Goal: Information Seeking & Learning: Check status

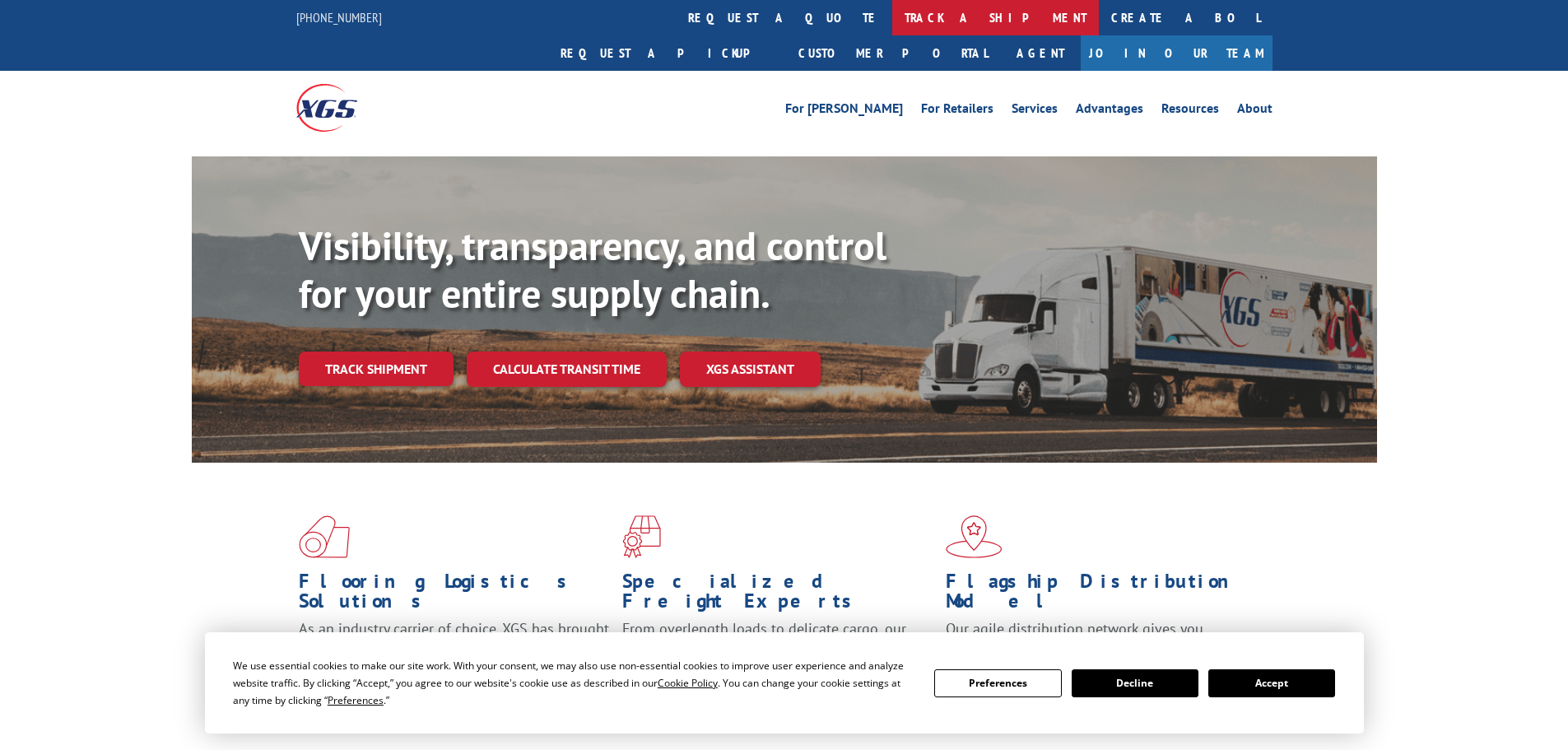
click at [892, 14] on link "track a shipment" at bounding box center [996, 17] width 207 height 35
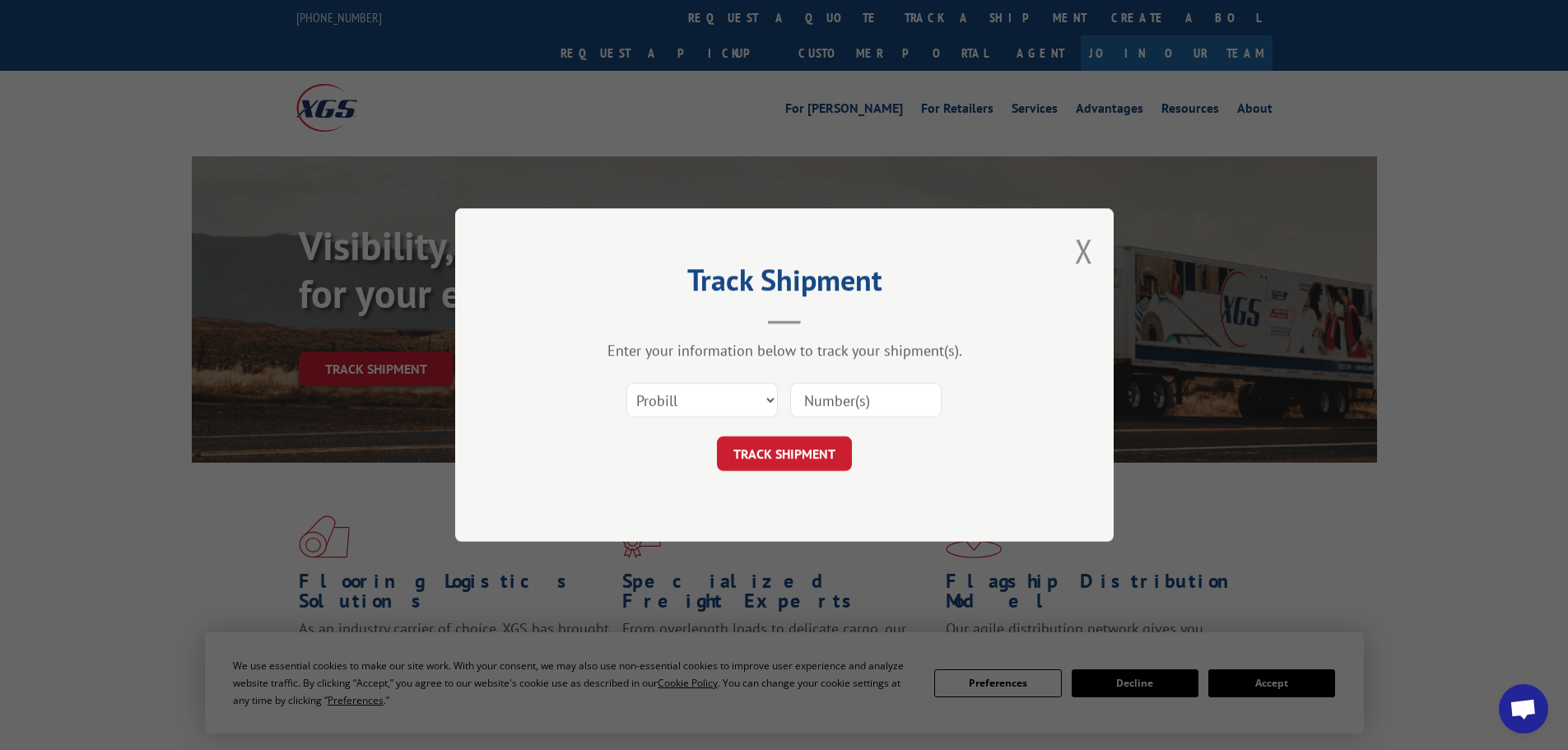
paste input "17240119"
type input "17240119"
click at [773, 446] on button "TRACK SHIPMENT" at bounding box center [784, 454] width 135 height 34
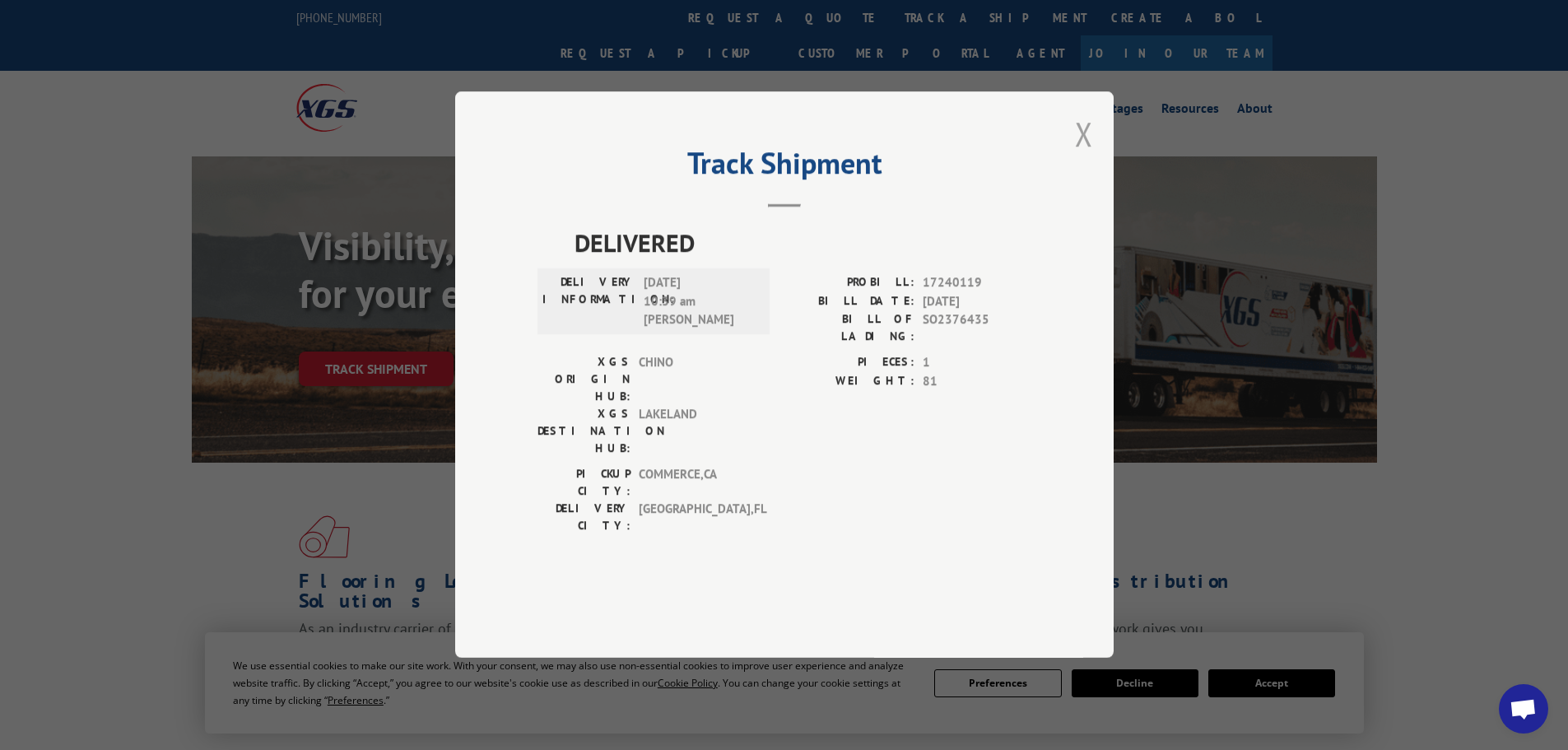
click at [1086, 155] on button "Close modal" at bounding box center [1084, 134] width 18 height 44
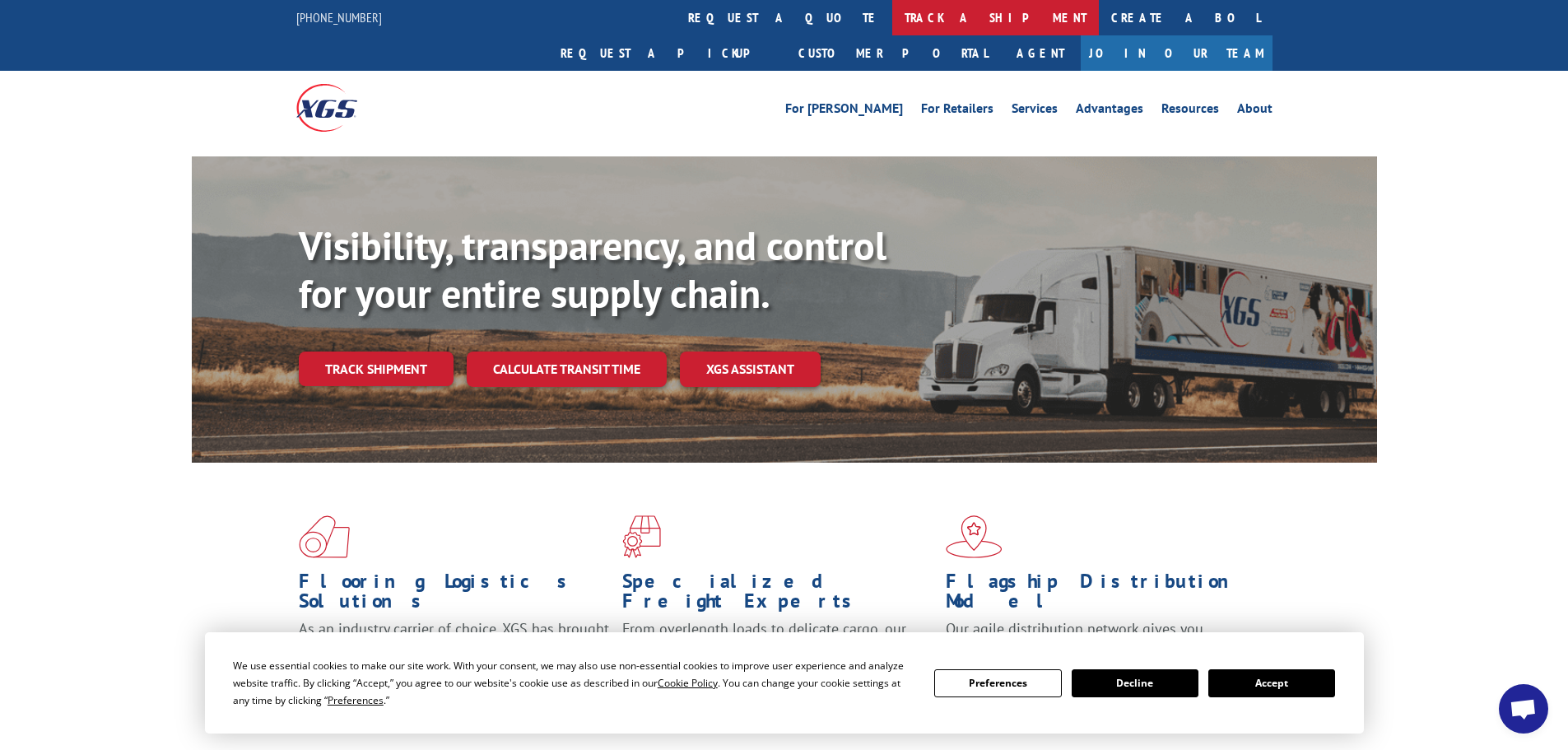
click at [892, 11] on link "track a shipment" at bounding box center [996, 17] width 207 height 35
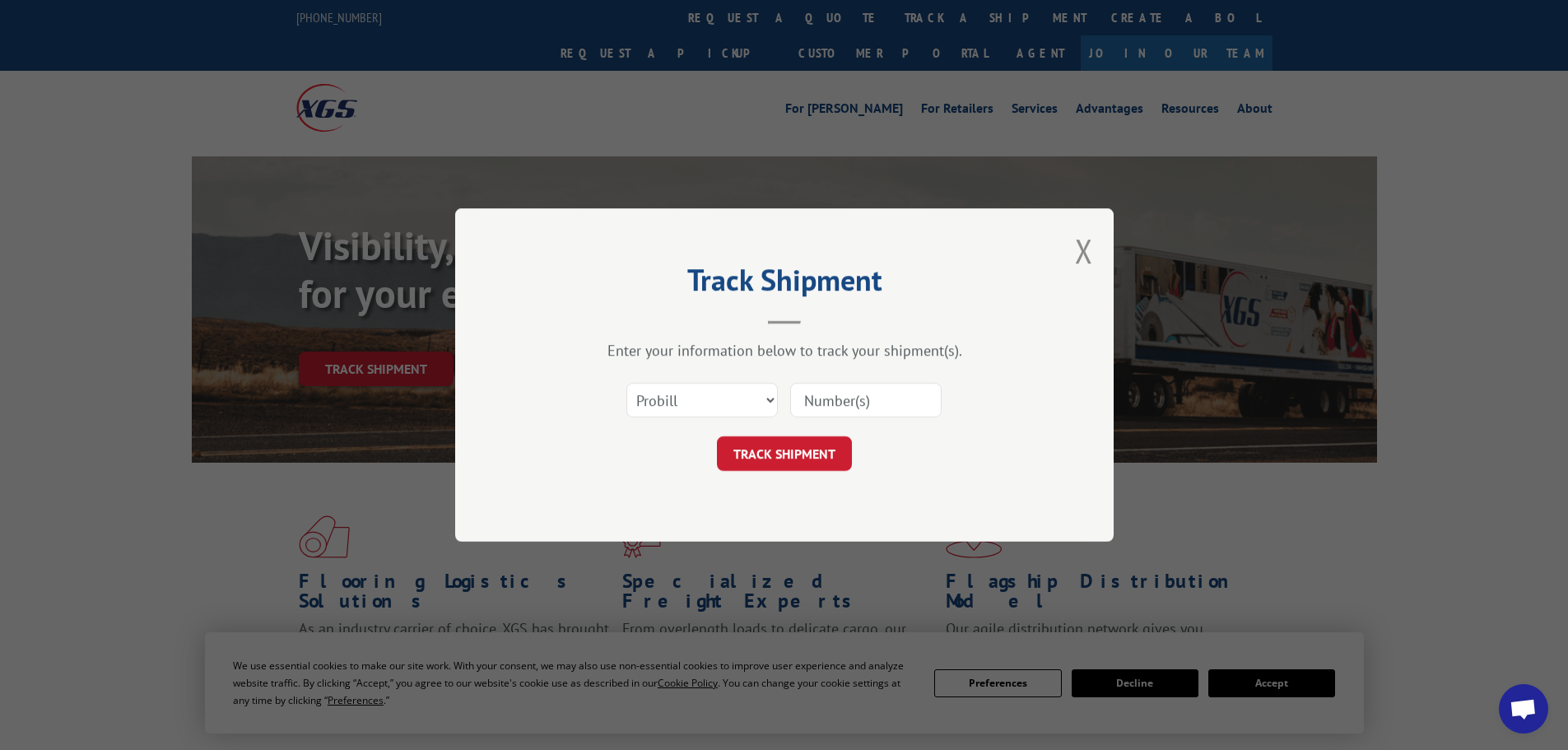
drag, startPoint x: 1087, startPoint y: 246, endPoint x: 1089, endPoint y: 260, distance: 14.1
click at [1086, 248] on button "Close modal" at bounding box center [1084, 251] width 18 height 44
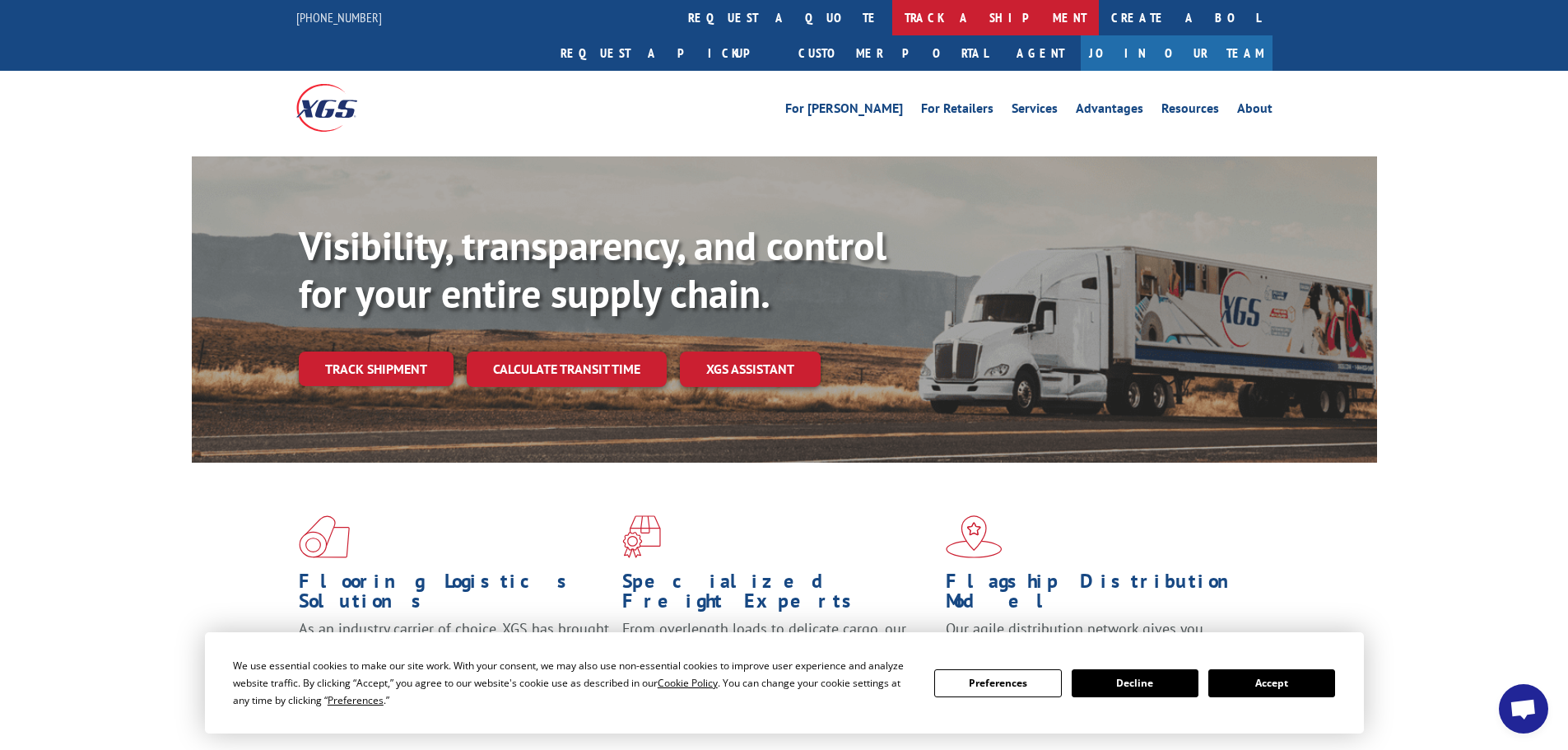
click at [892, 20] on link "track a shipment" at bounding box center [996, 17] width 207 height 35
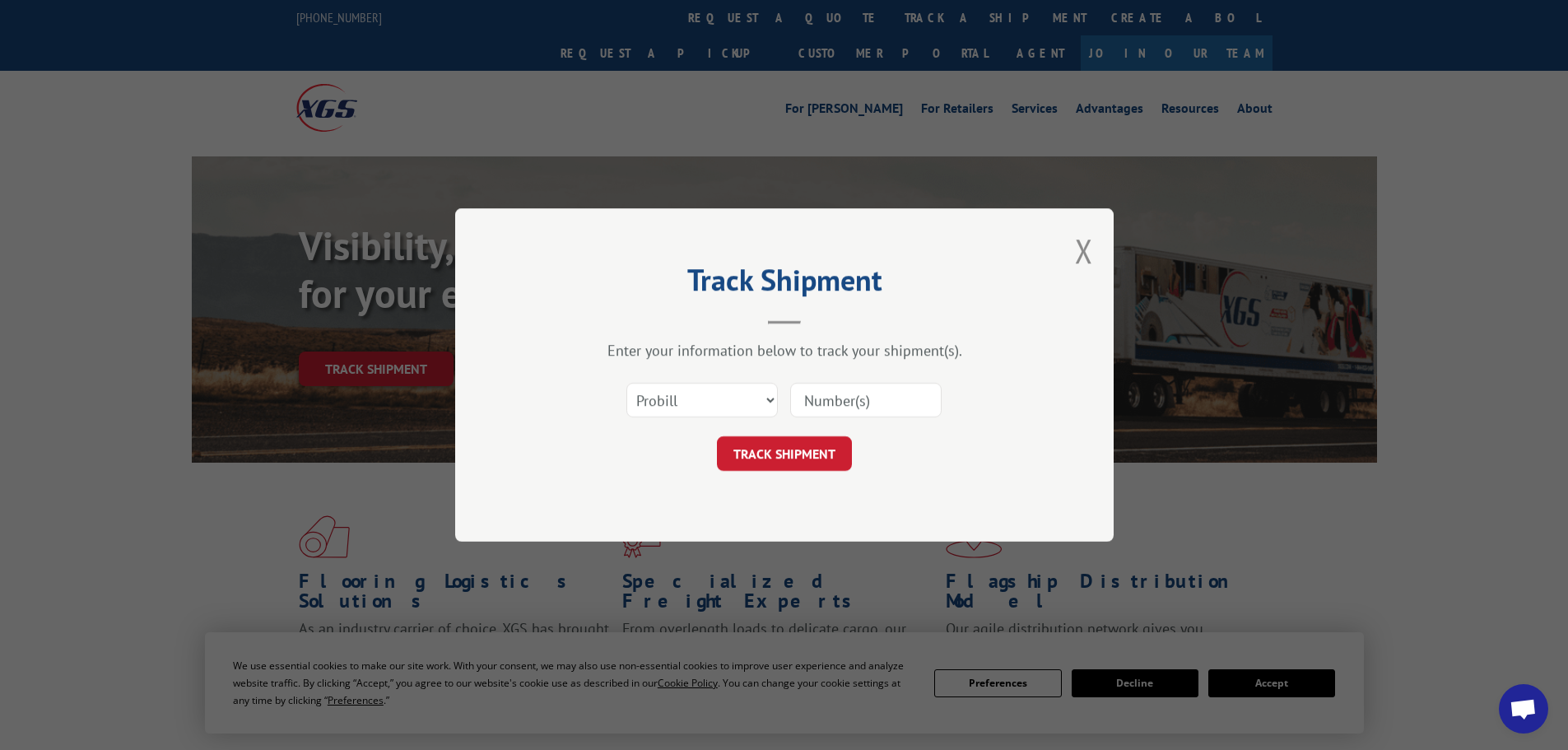
paste input "17240119"
type input "17240119"
drag, startPoint x: 771, startPoint y: 450, endPoint x: 399, endPoint y: 600, distance: 401.1
click at [770, 450] on button "TRACK SHIPMENT" at bounding box center [784, 454] width 135 height 34
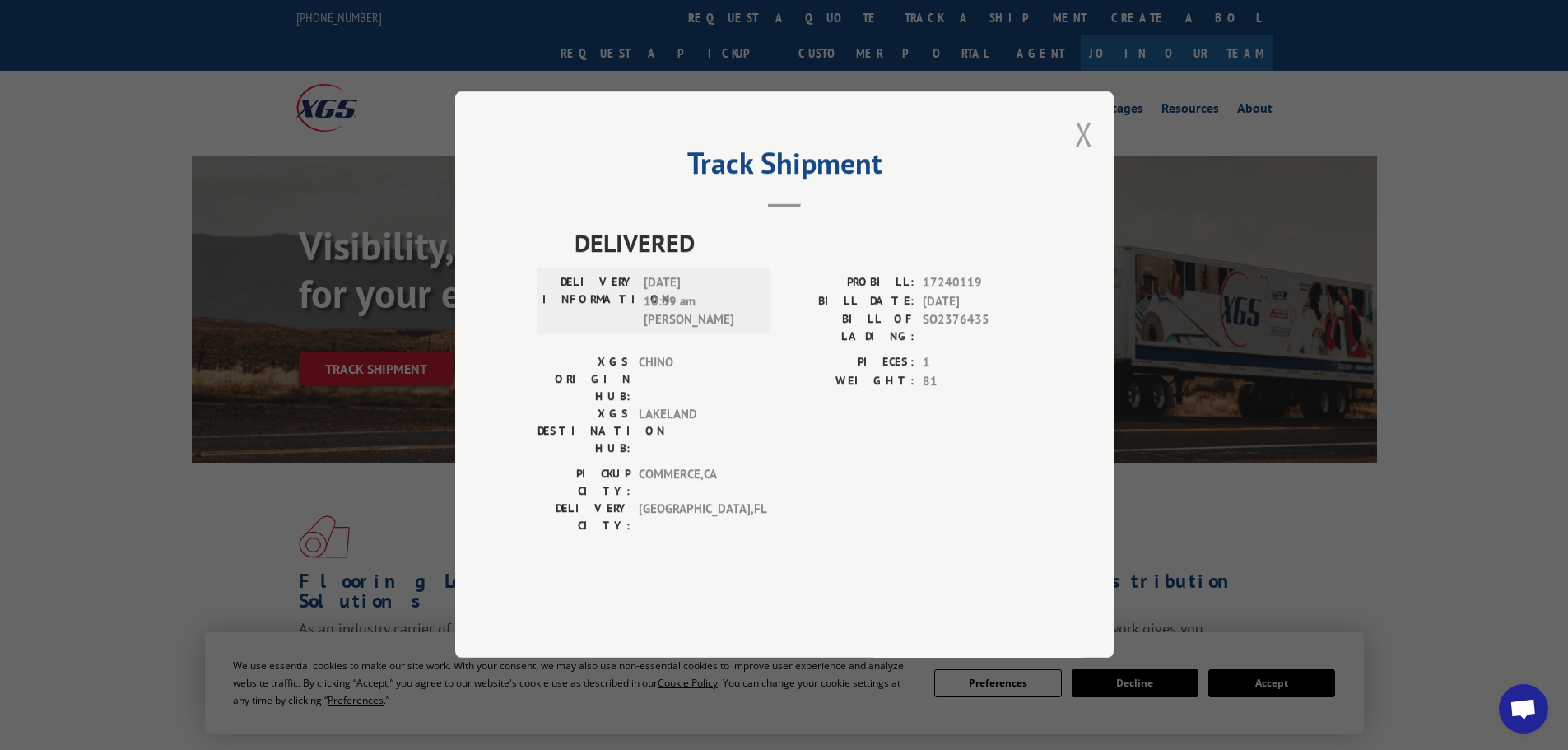
click at [1090, 155] on button "Close modal" at bounding box center [1084, 134] width 18 height 44
